Goal: Browse casually: Explore the website without a specific task or goal

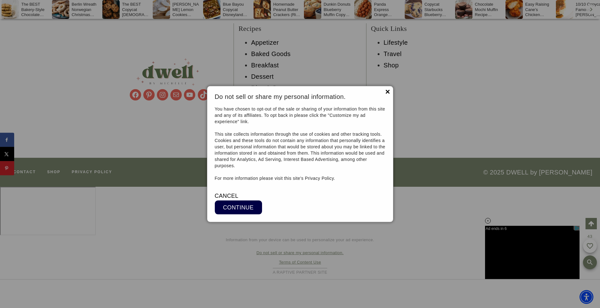
scroll to position [5848, 0]
